Goal: Information Seeking & Learning: Learn about a topic

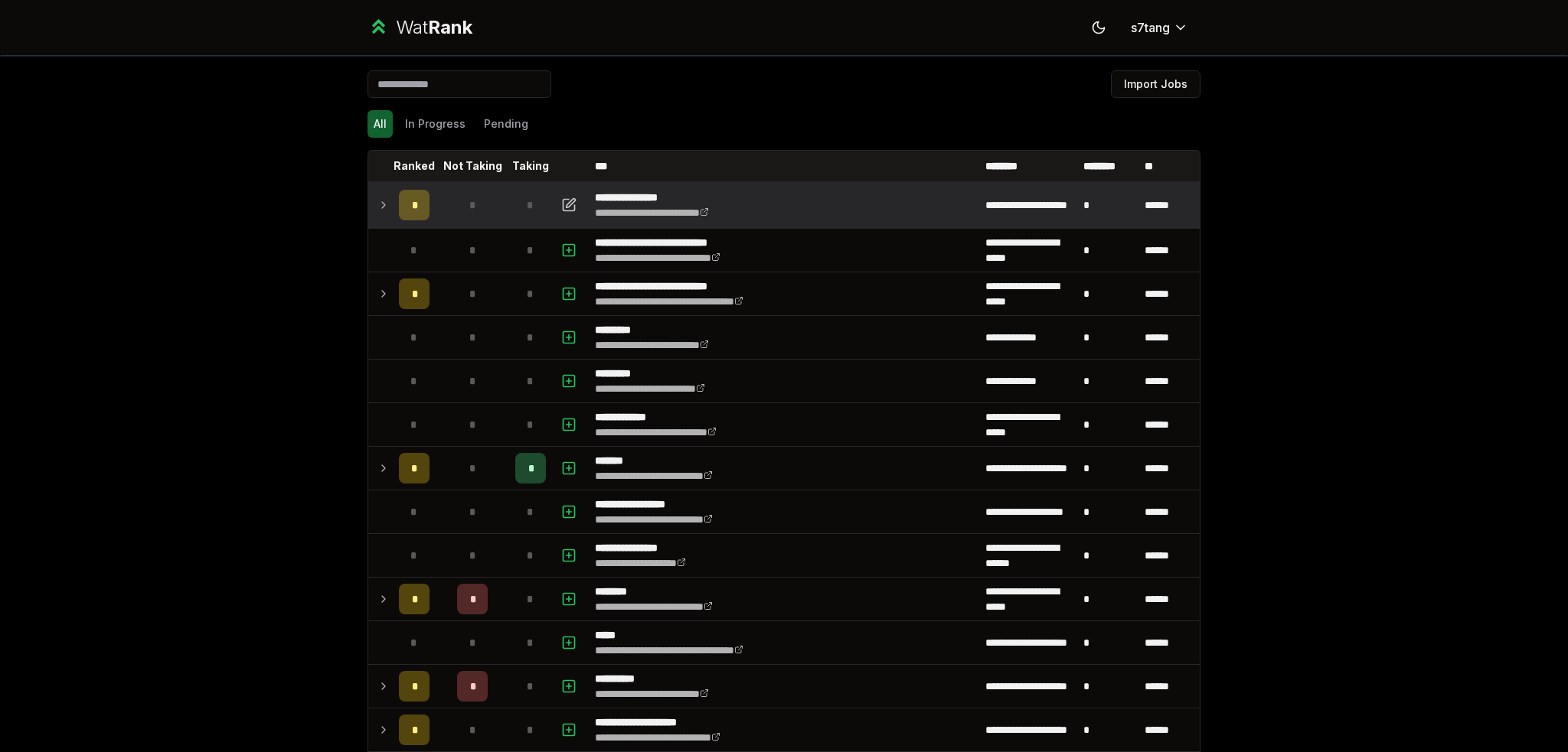
click at [377, 210] on icon at bounding box center [383, 205] width 12 height 19
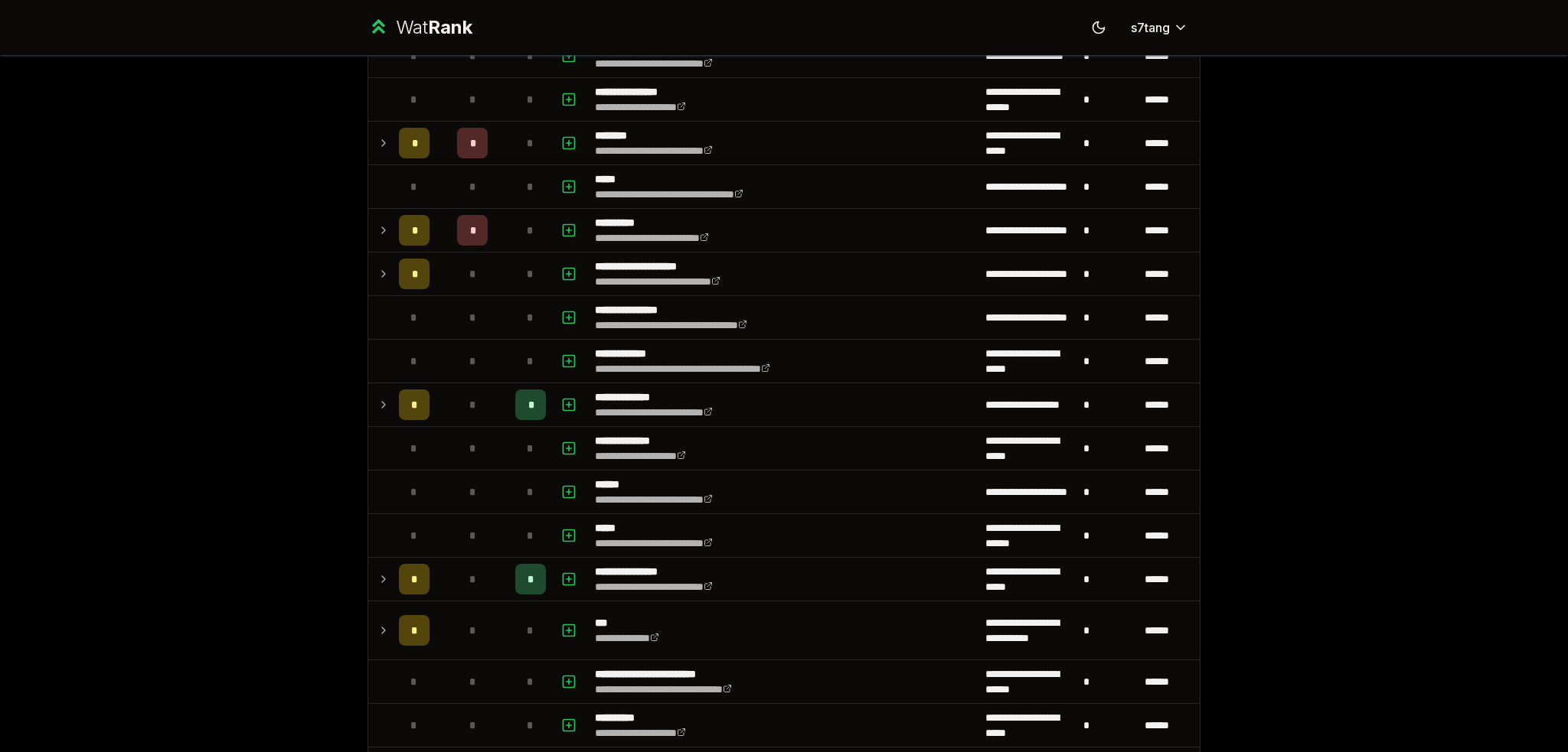
scroll to position [459, 0]
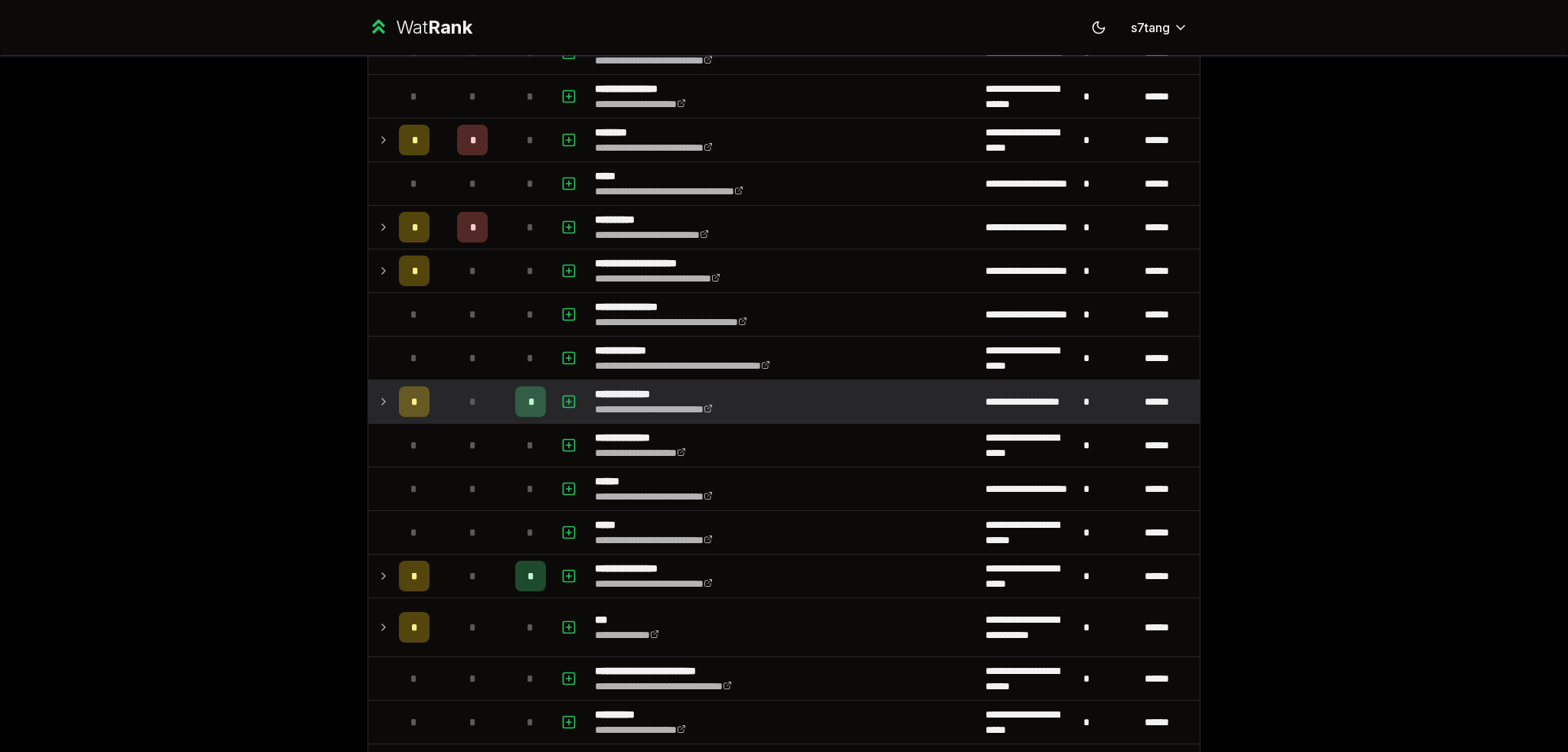
click at [369, 396] on td at bounding box center [381, 401] width 24 height 43
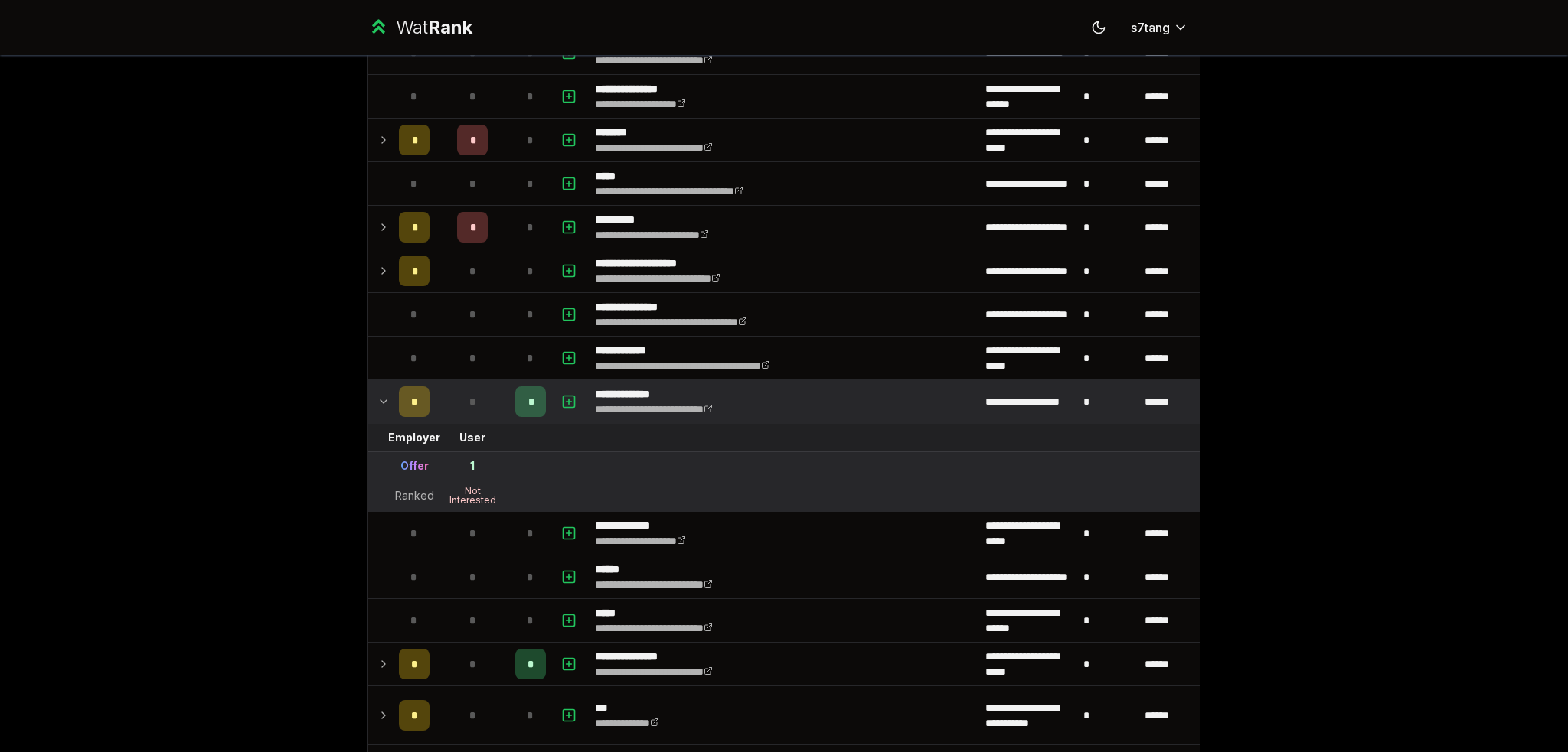
click at [369, 396] on td at bounding box center [381, 401] width 24 height 43
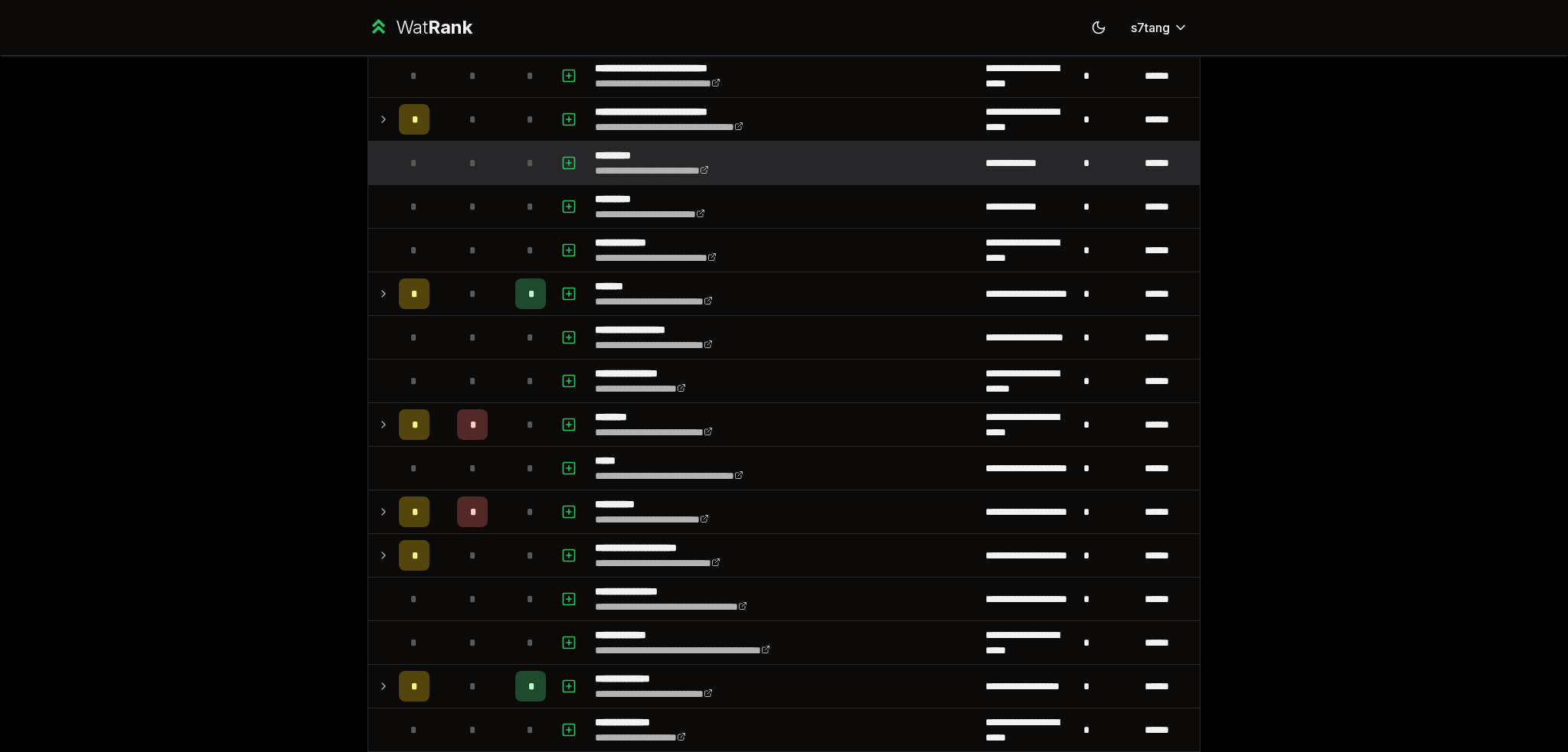
scroll to position [0, 0]
